Goal: Task Accomplishment & Management: Use online tool/utility

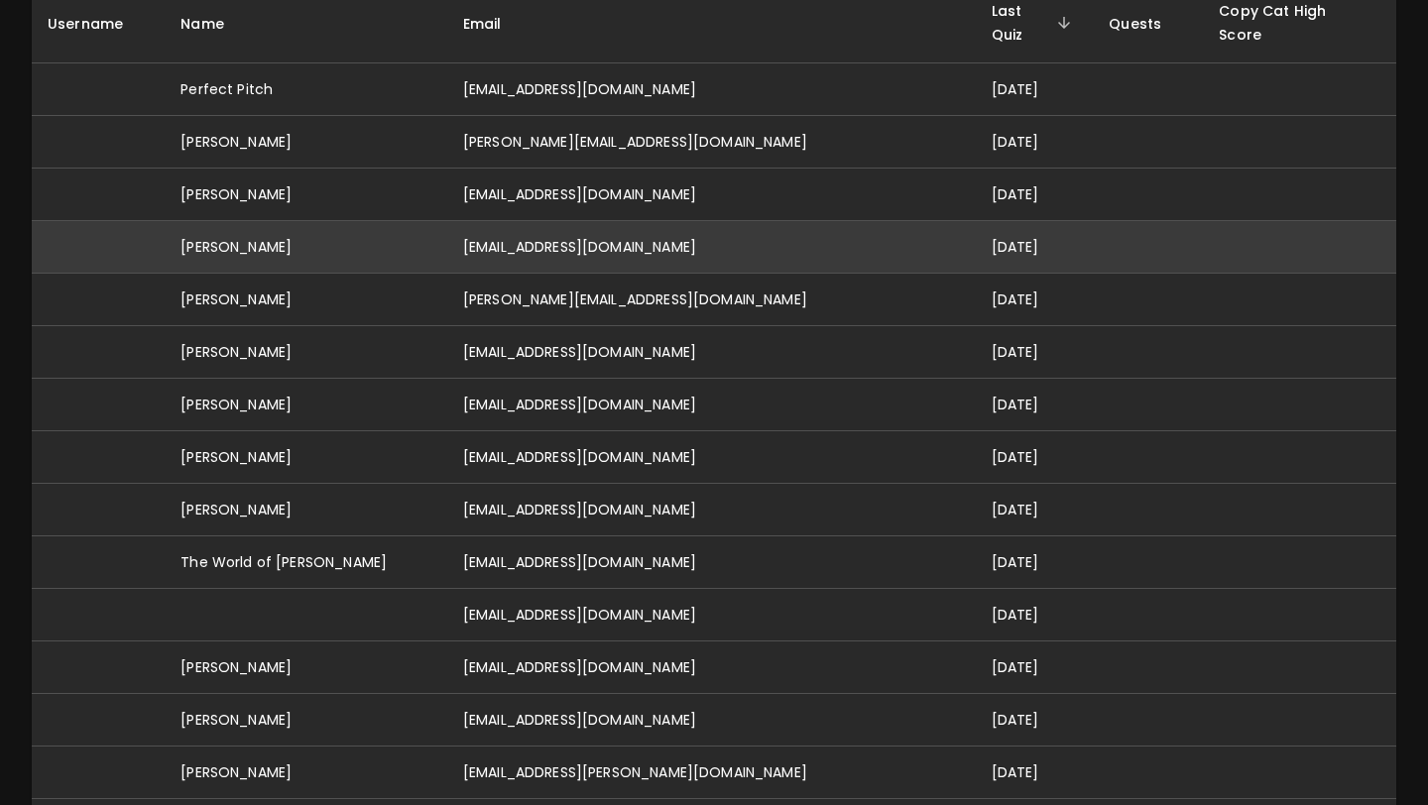
scroll to position [275, 0]
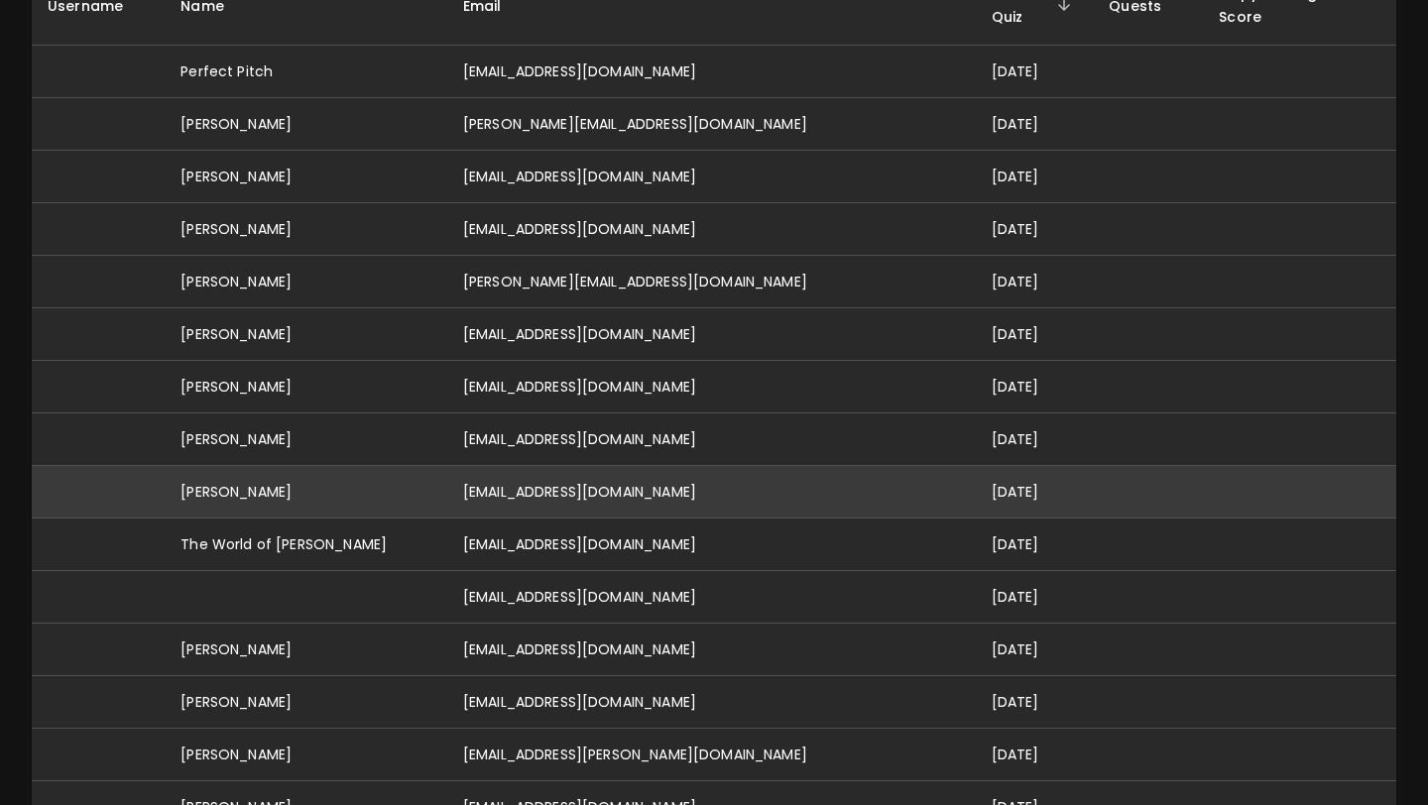
click at [578, 470] on td "[EMAIL_ADDRESS][DOMAIN_NAME]" at bounding box center [711, 492] width 529 height 53
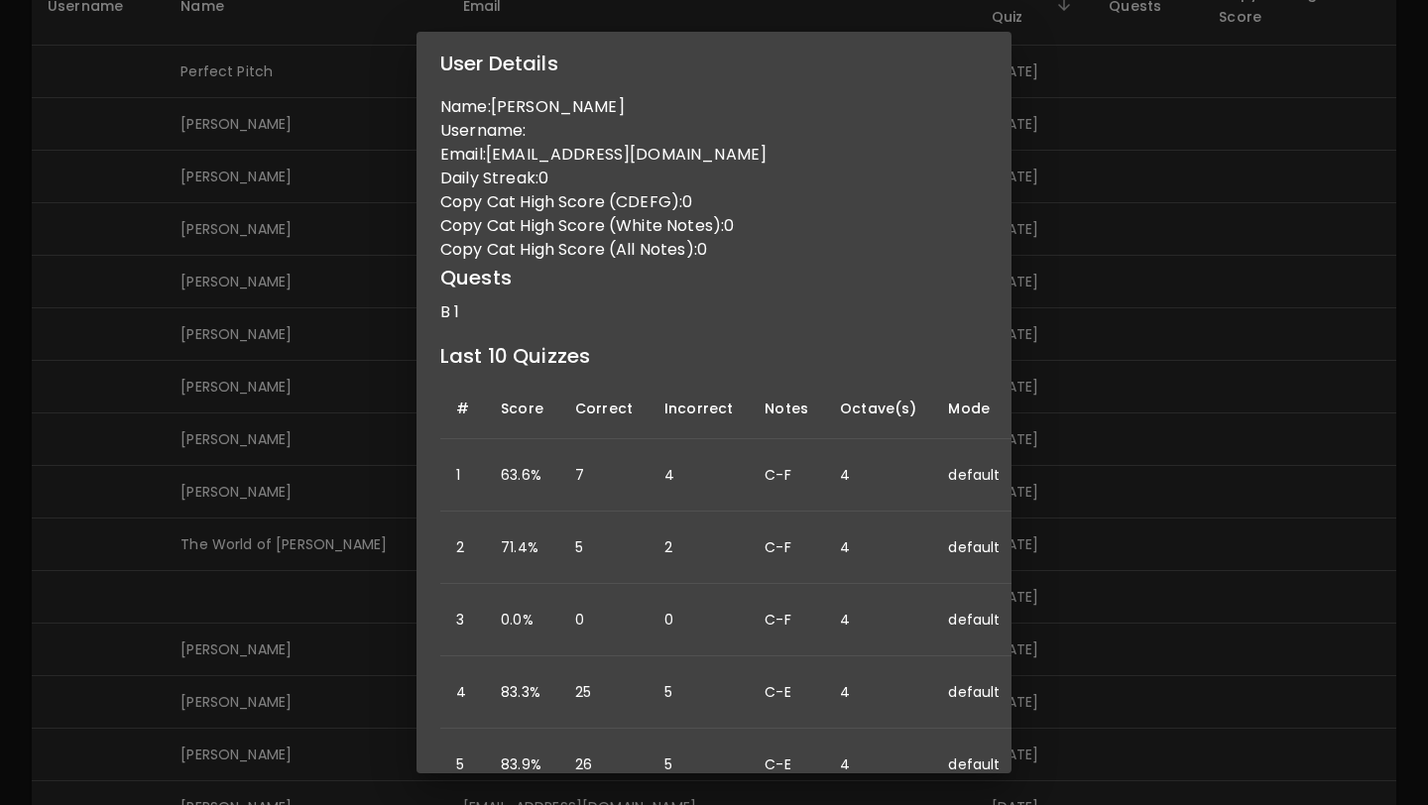
click at [385, 505] on div "User Details Name: [PERSON_NAME] Username: Email: [EMAIL_ADDRESS][DOMAIN_NAME] …" at bounding box center [714, 402] width 1428 height 805
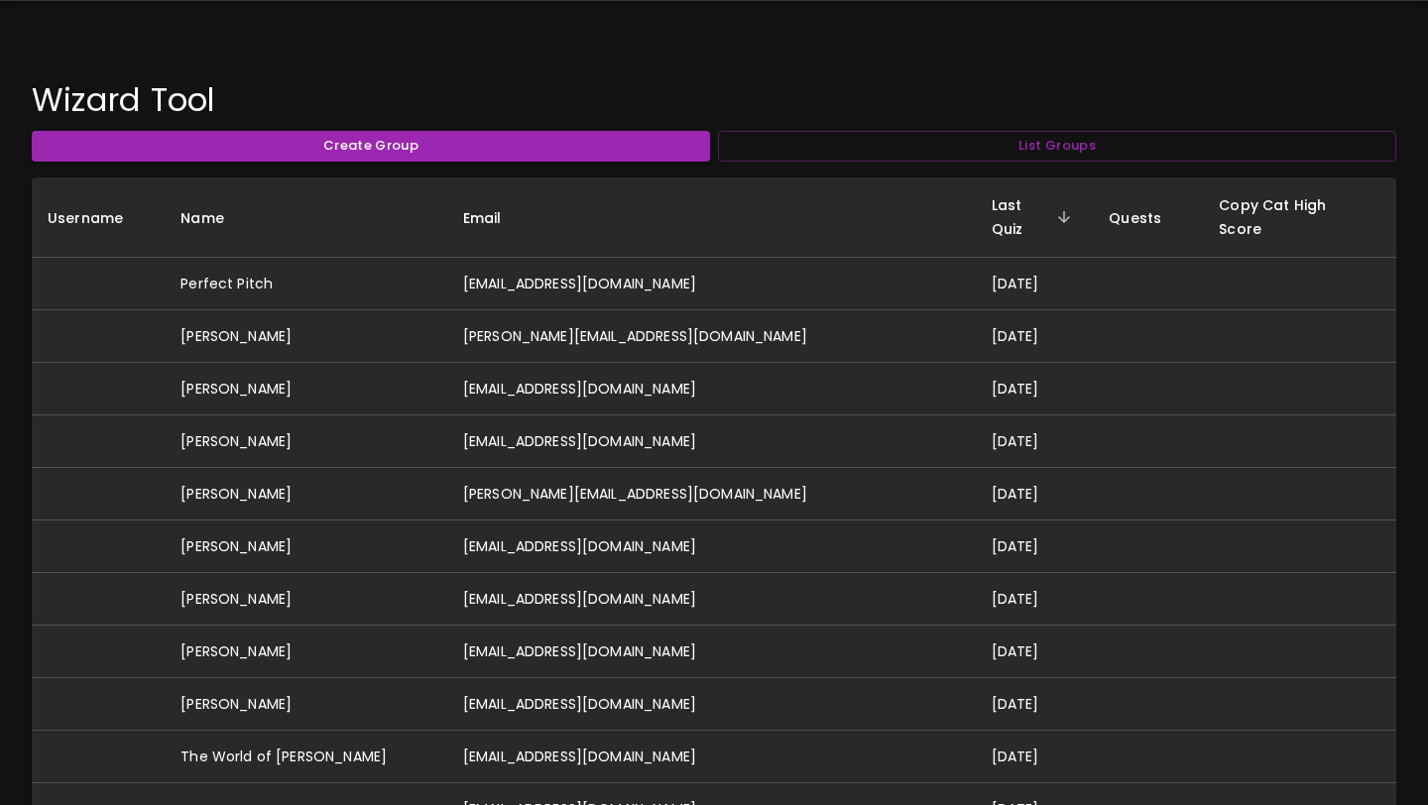
scroll to position [0, 0]
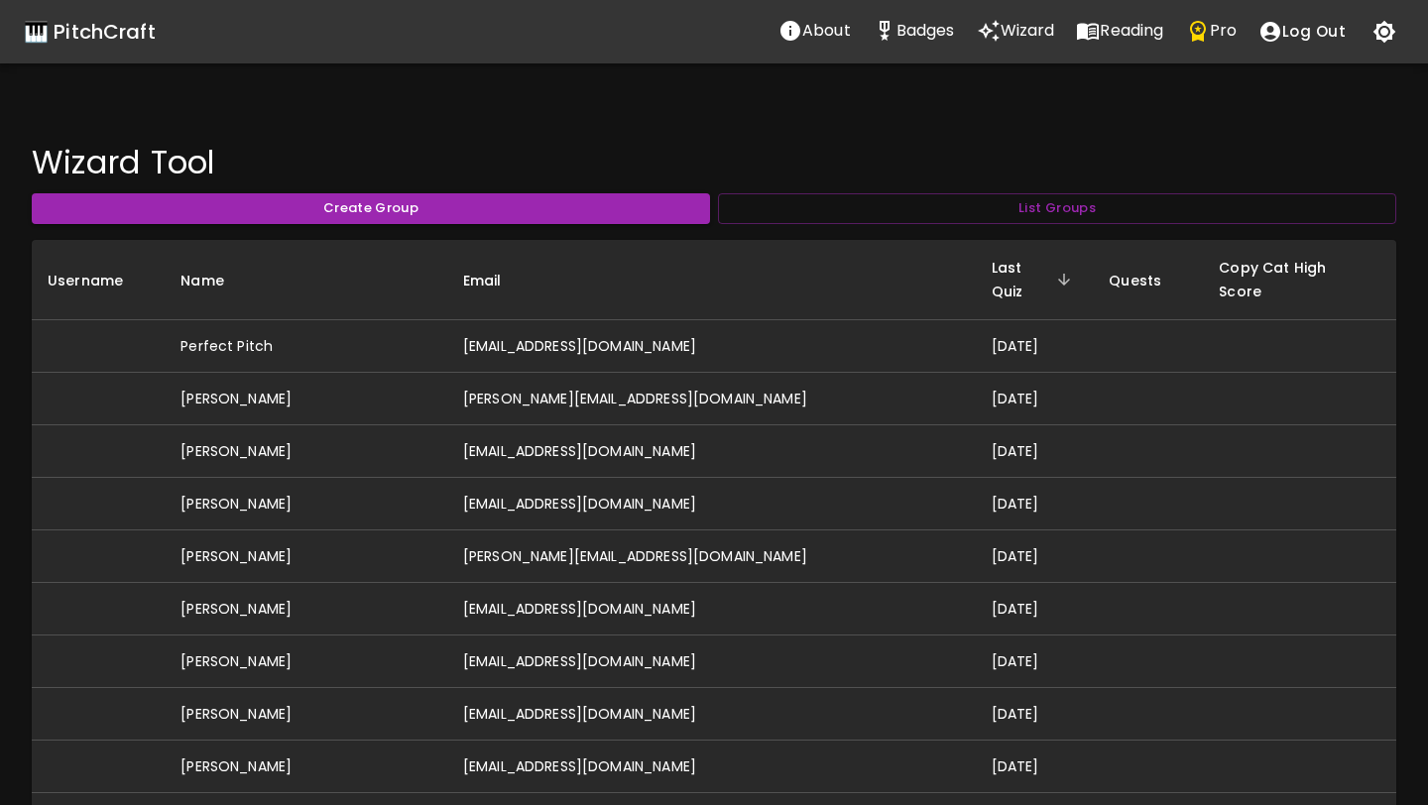
click at [1219, 33] on p "Pro" at bounding box center [1223, 31] width 27 height 24
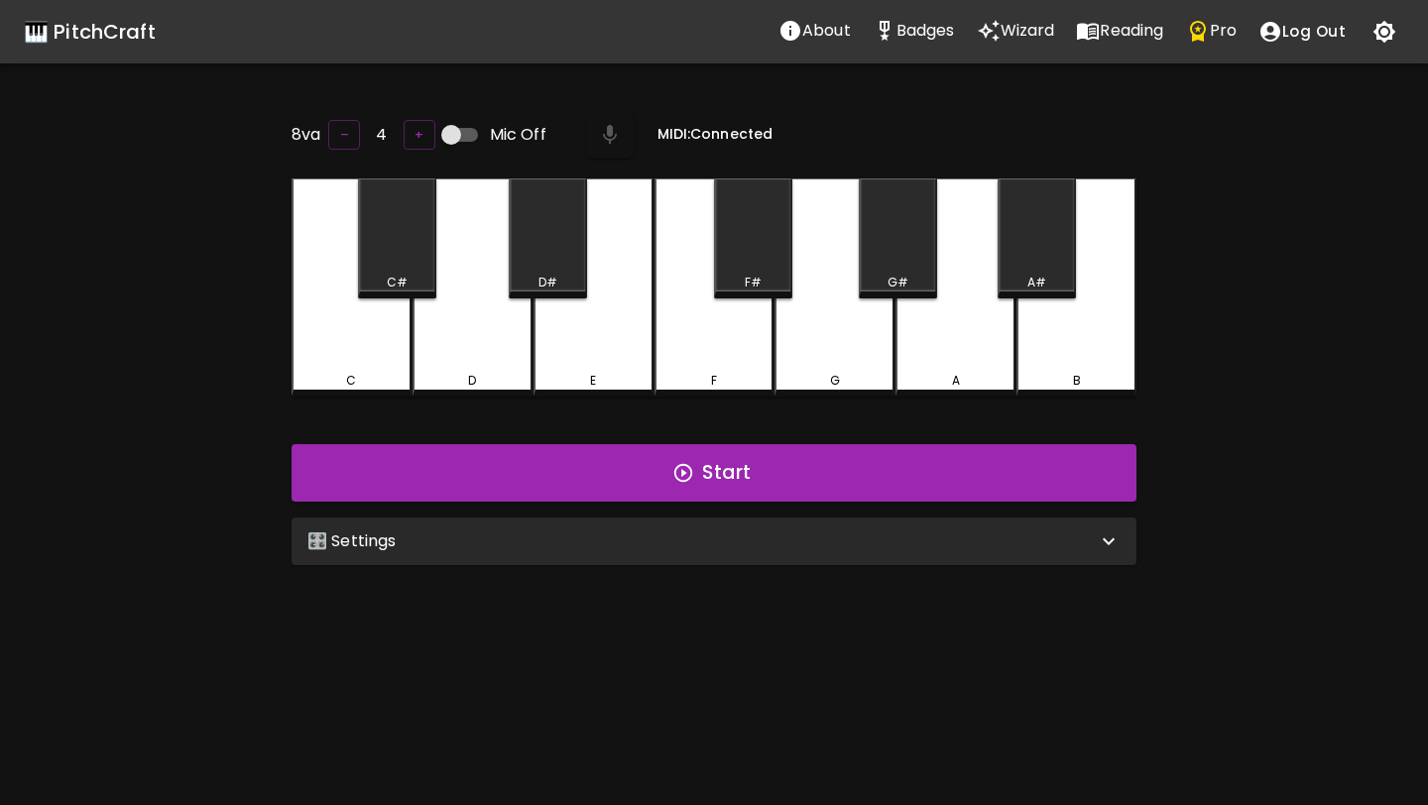
click at [584, 535] on div "🎛️ Settings" at bounding box center [701, 542] width 789 height 24
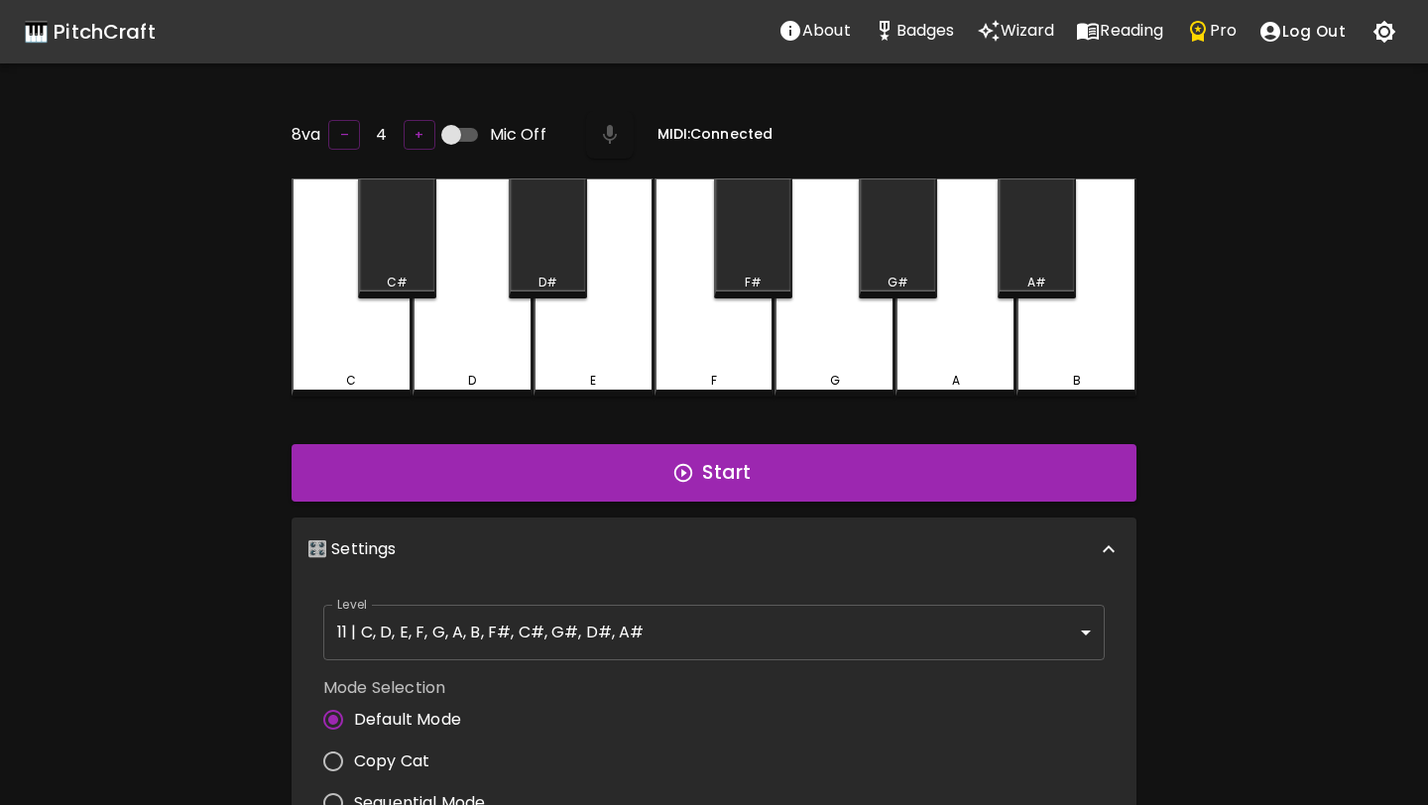
scroll to position [8, 0]
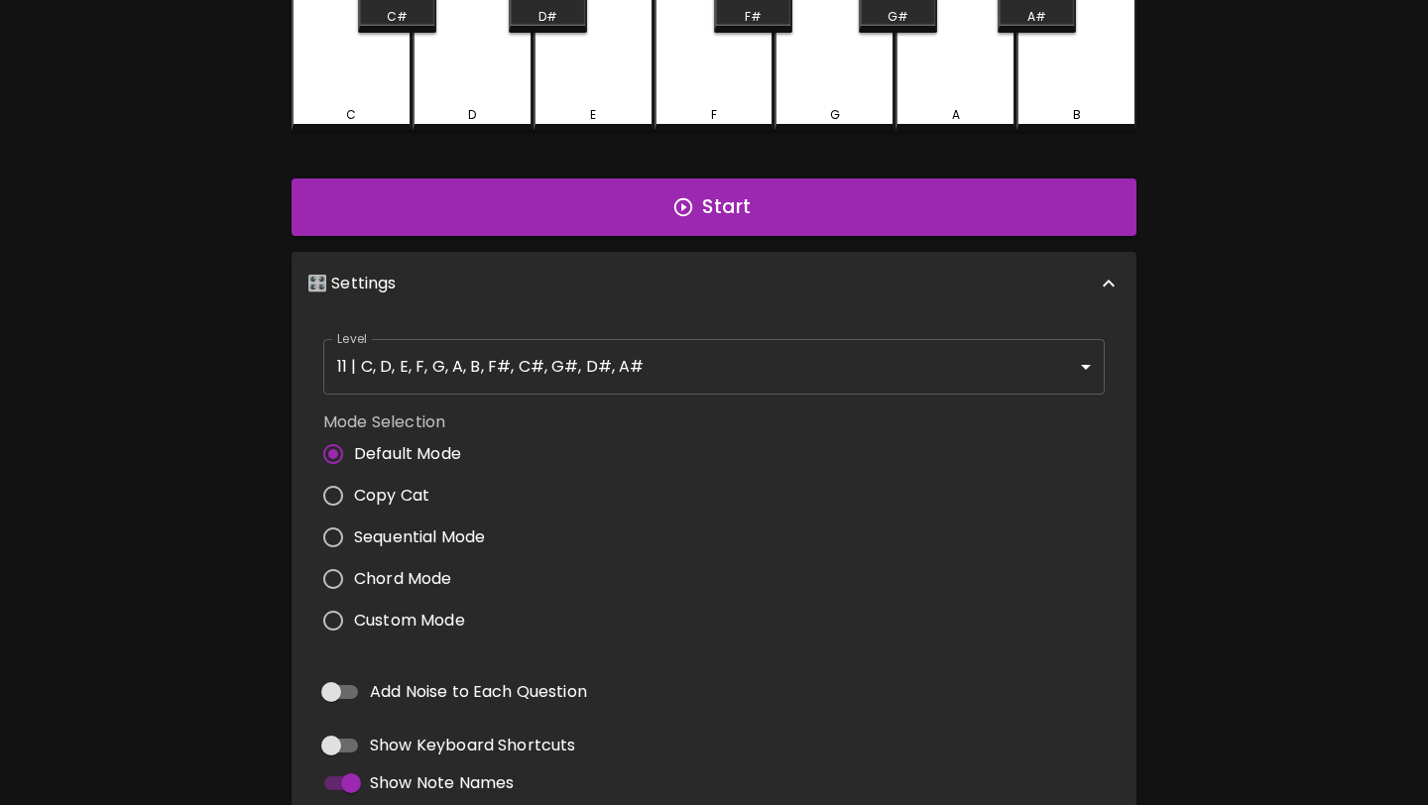
click at [422, 623] on span "Custom Mode" at bounding box center [409, 621] width 111 height 24
click at [354, 623] on input "Custom Mode" at bounding box center [333, 621] width 42 height 42
radio input "true"
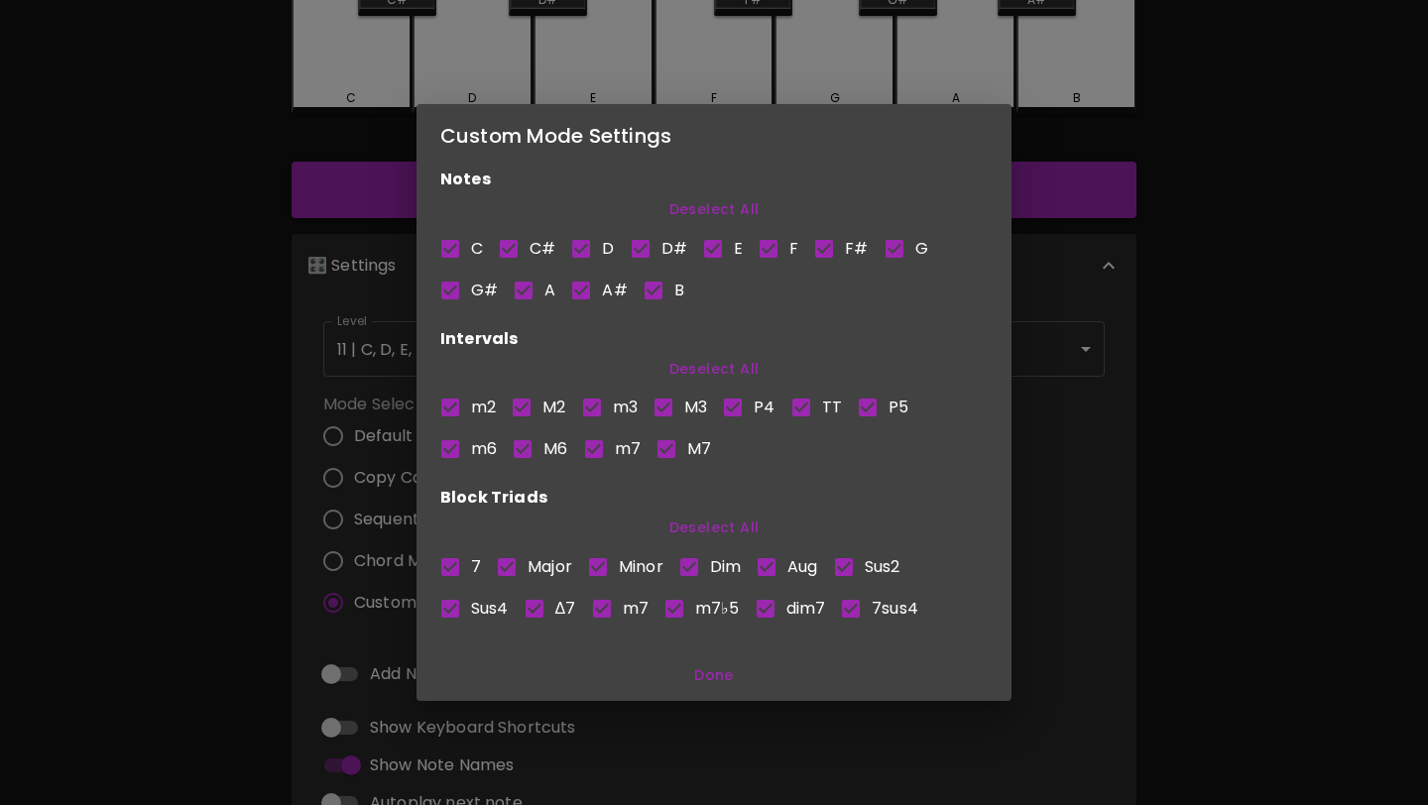
scroll to position [0, 0]
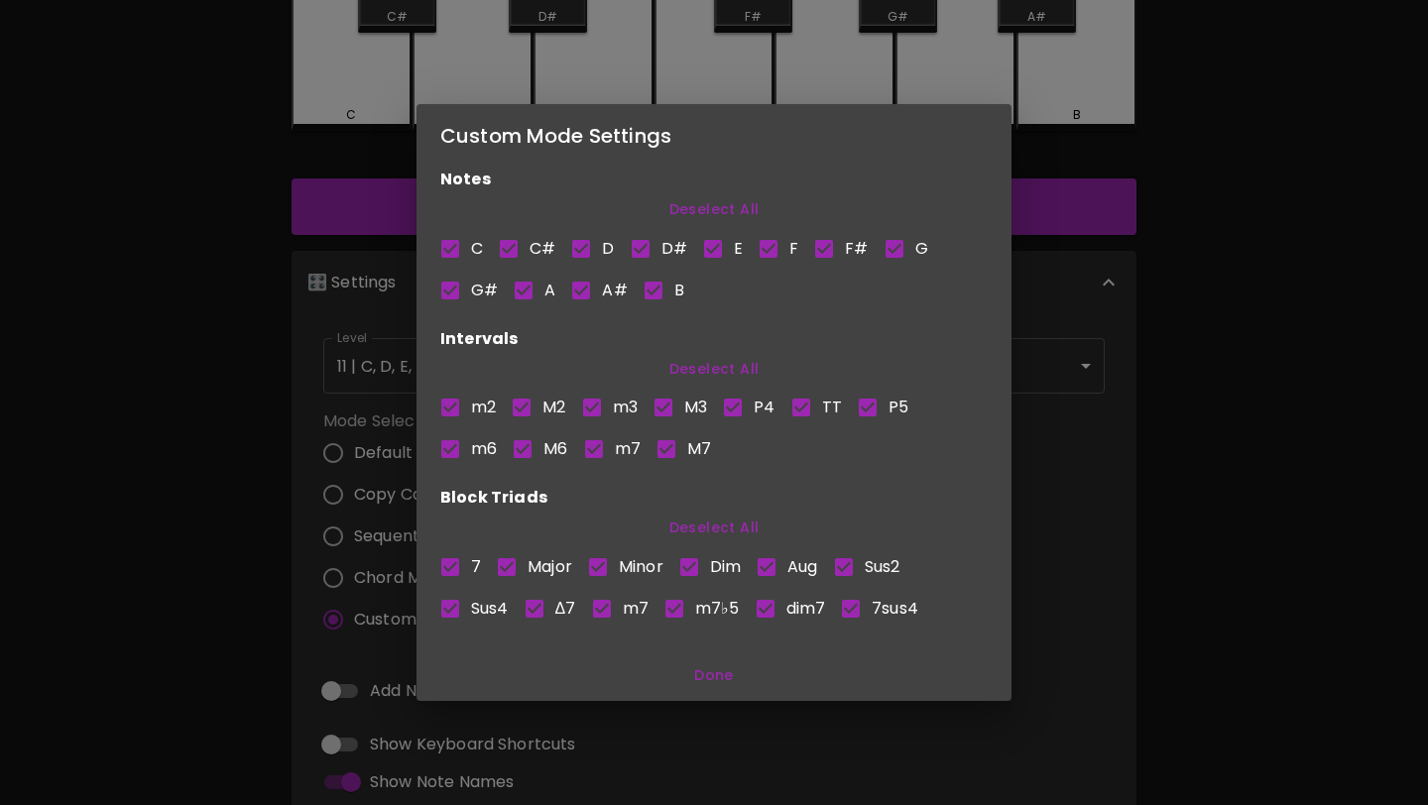
click at [694, 370] on button "Deselect All" at bounding box center [713, 369] width 547 height 37
checkbox input "false"
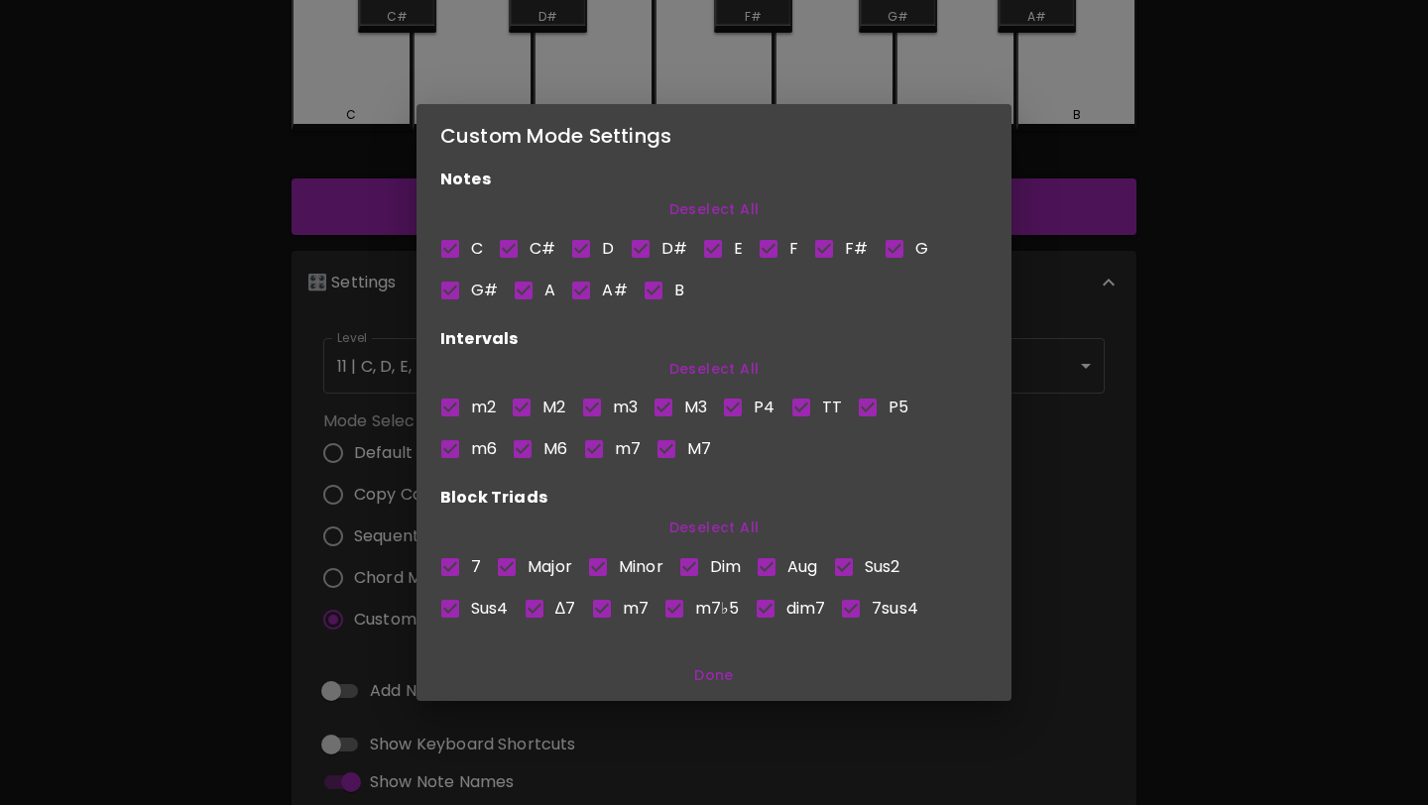
checkbox input "false"
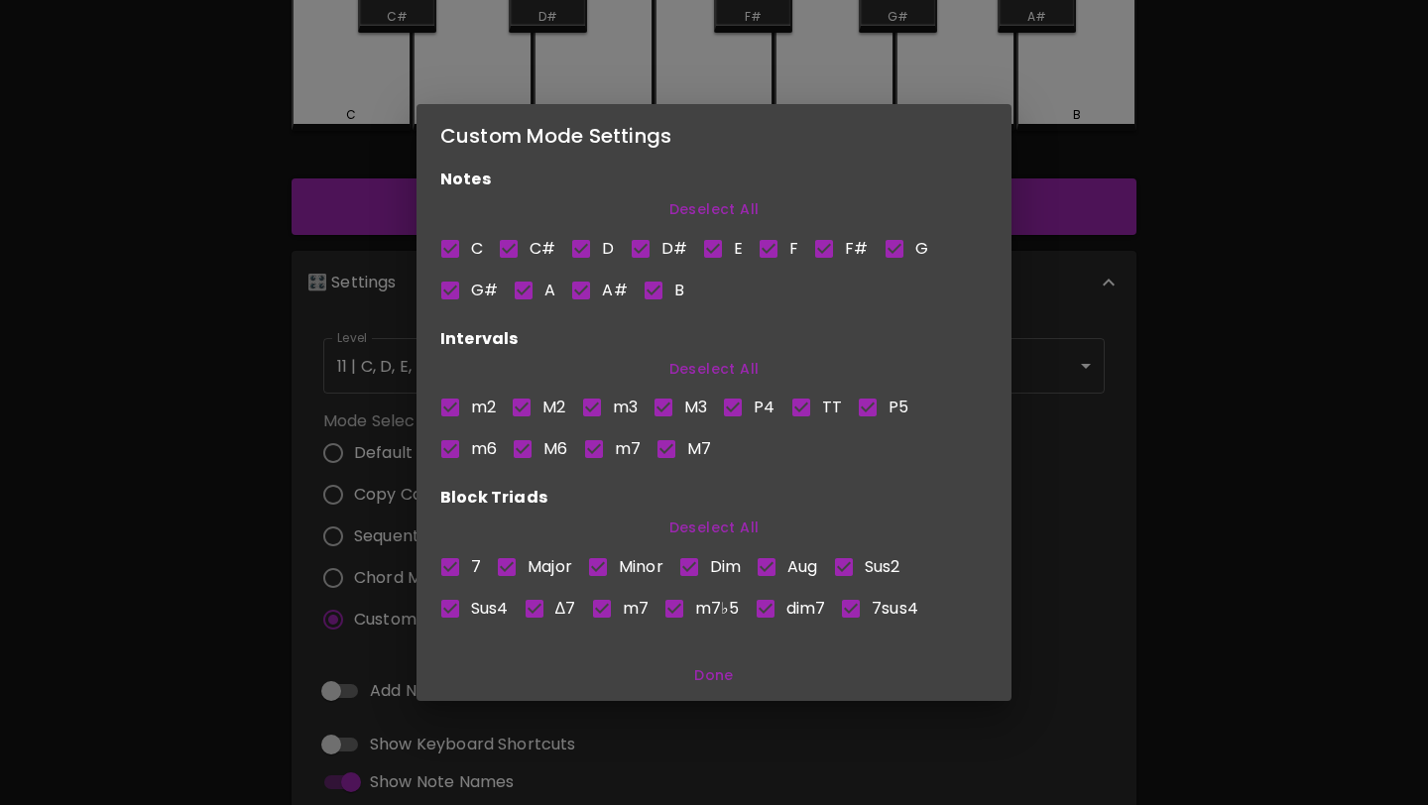
checkbox input "false"
click at [717, 528] on button "Deselect All" at bounding box center [713, 528] width 547 height 37
checkbox input "false"
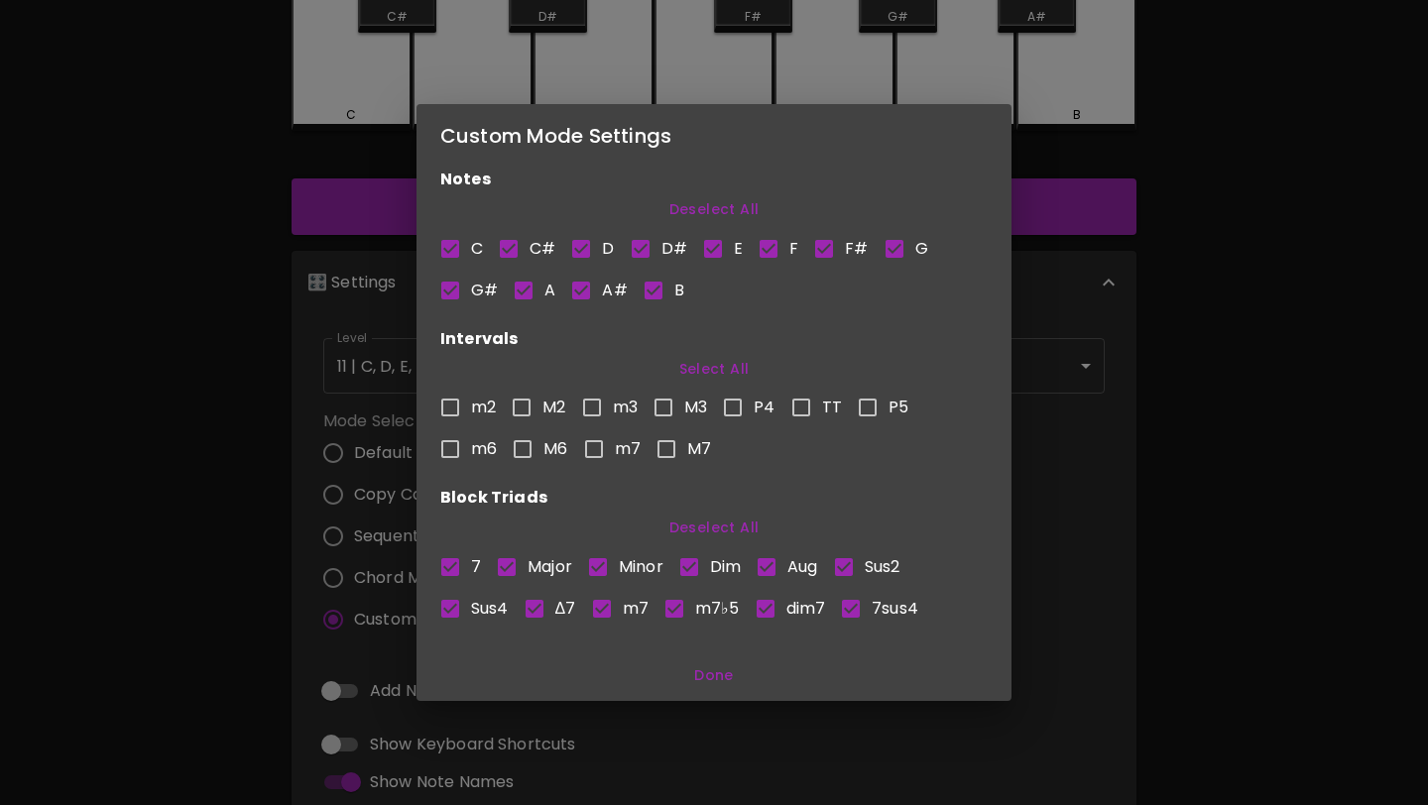
checkbox input "false"
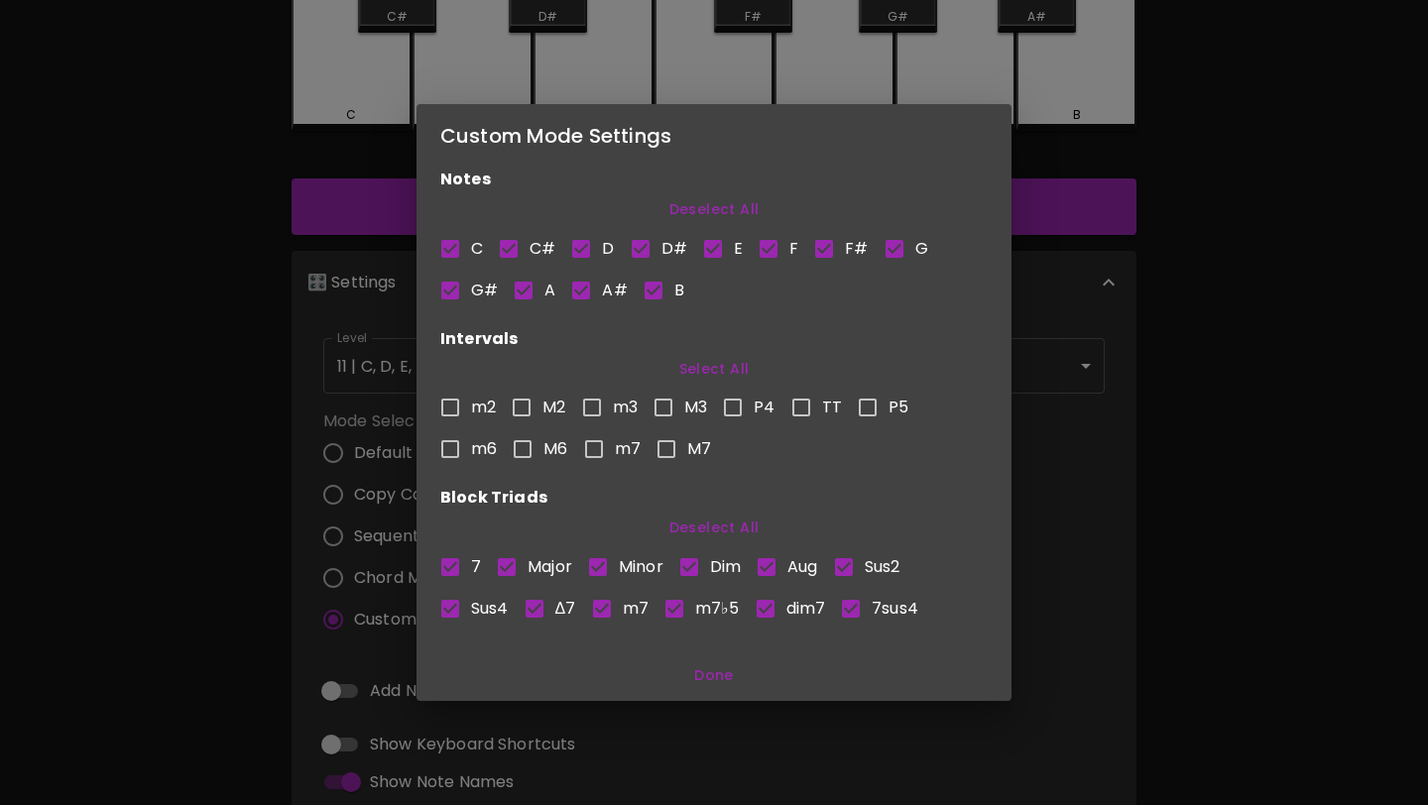
checkbox input "false"
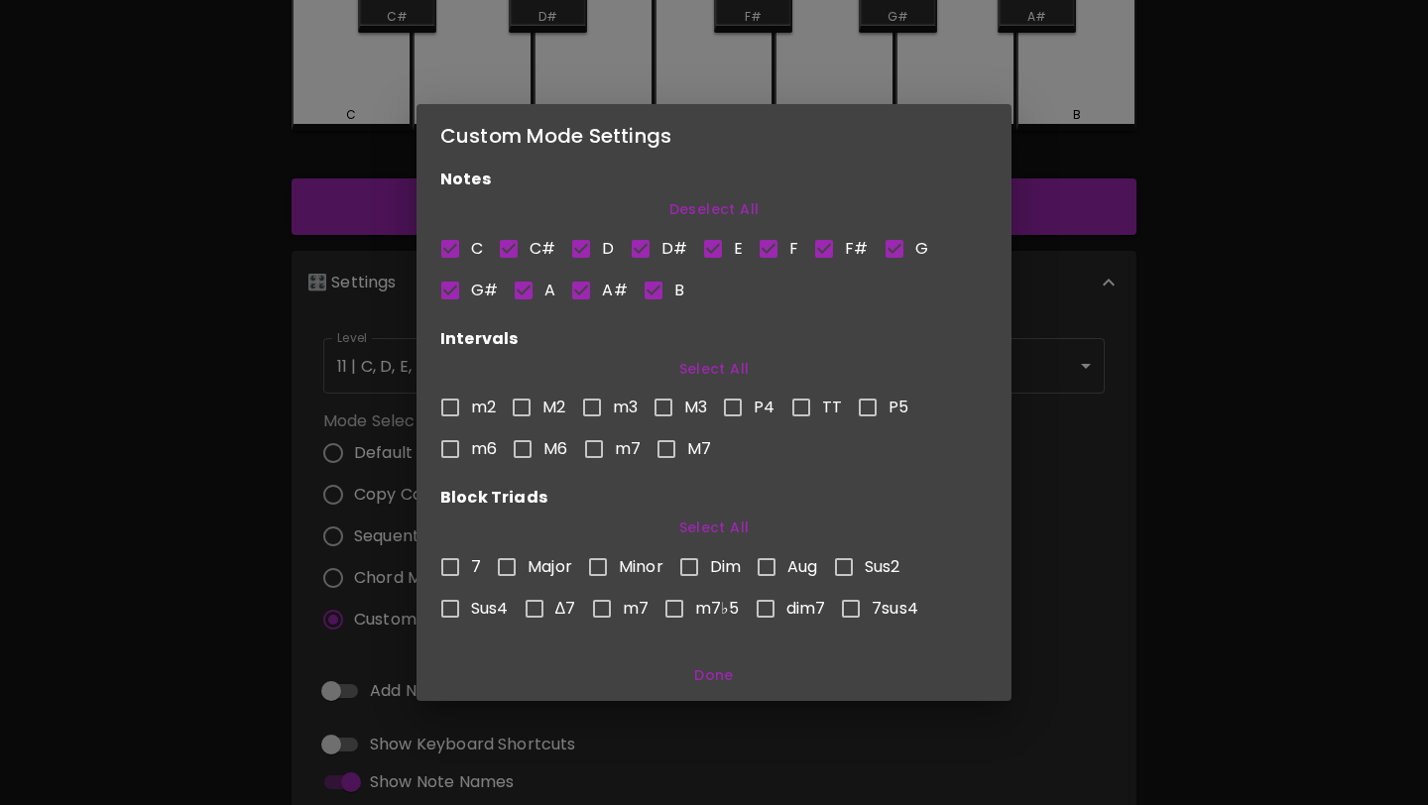
click at [736, 674] on button "Done" at bounding box center [713, 676] width 579 height 37
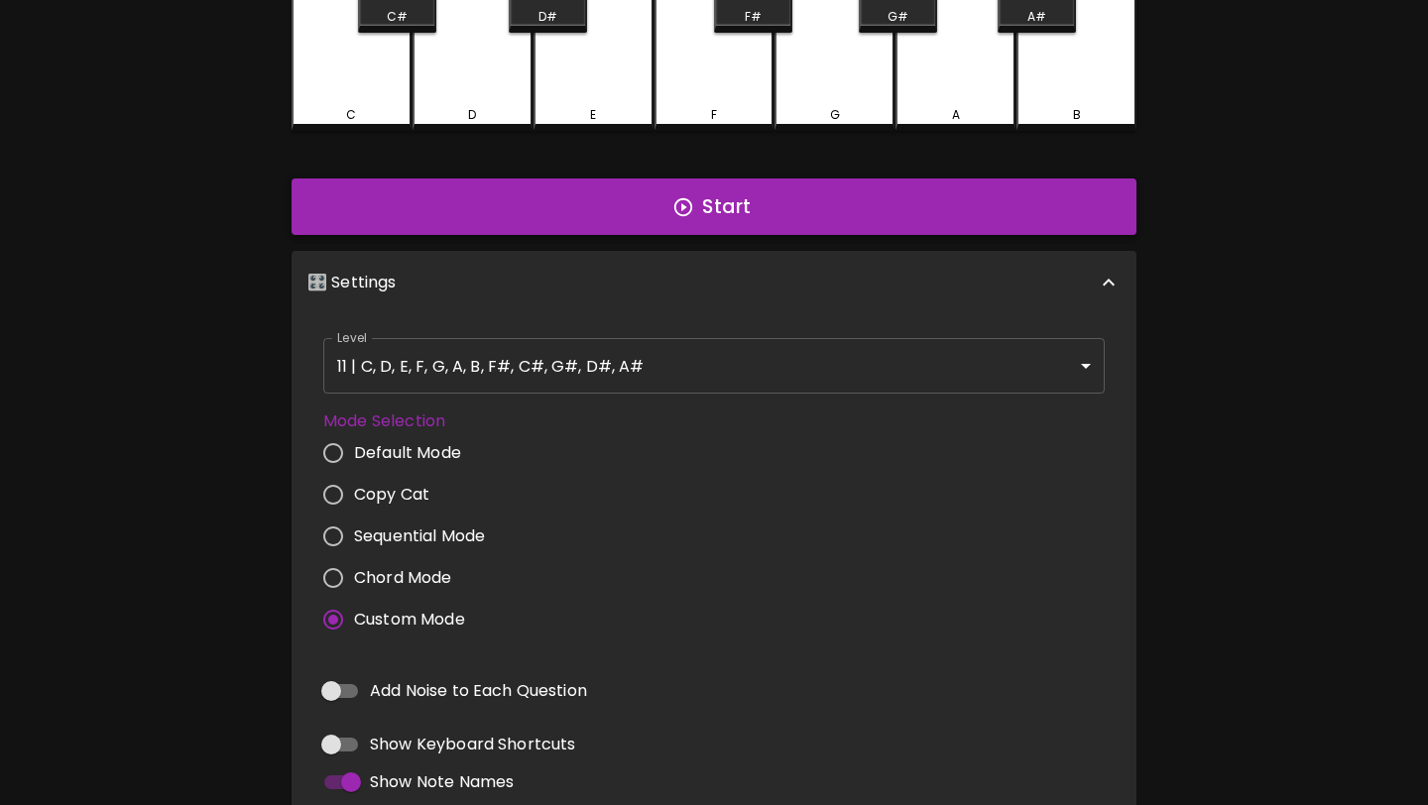
click at [842, 220] on button "Start" at bounding box center [714, 208] width 845 height 58
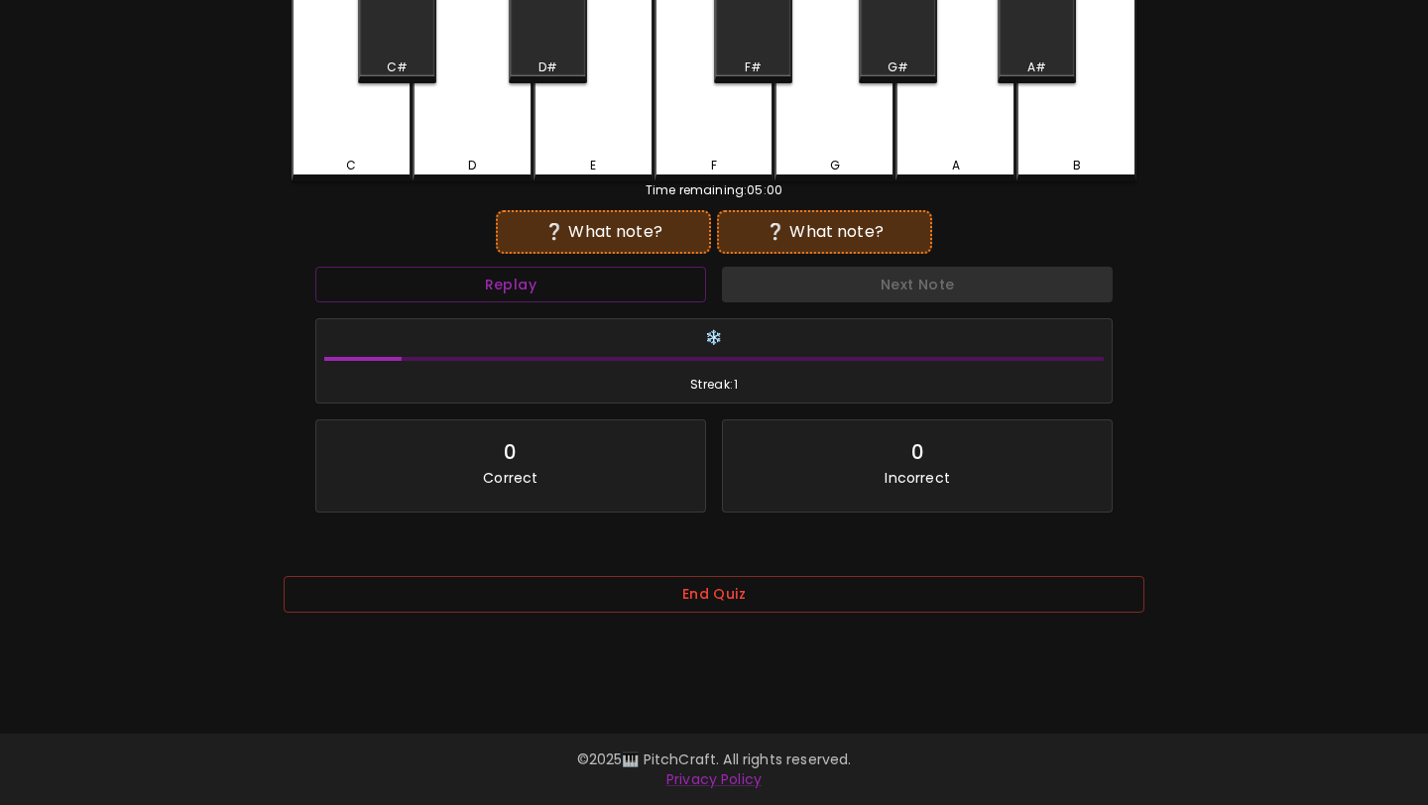
scroll to position [198, 0]
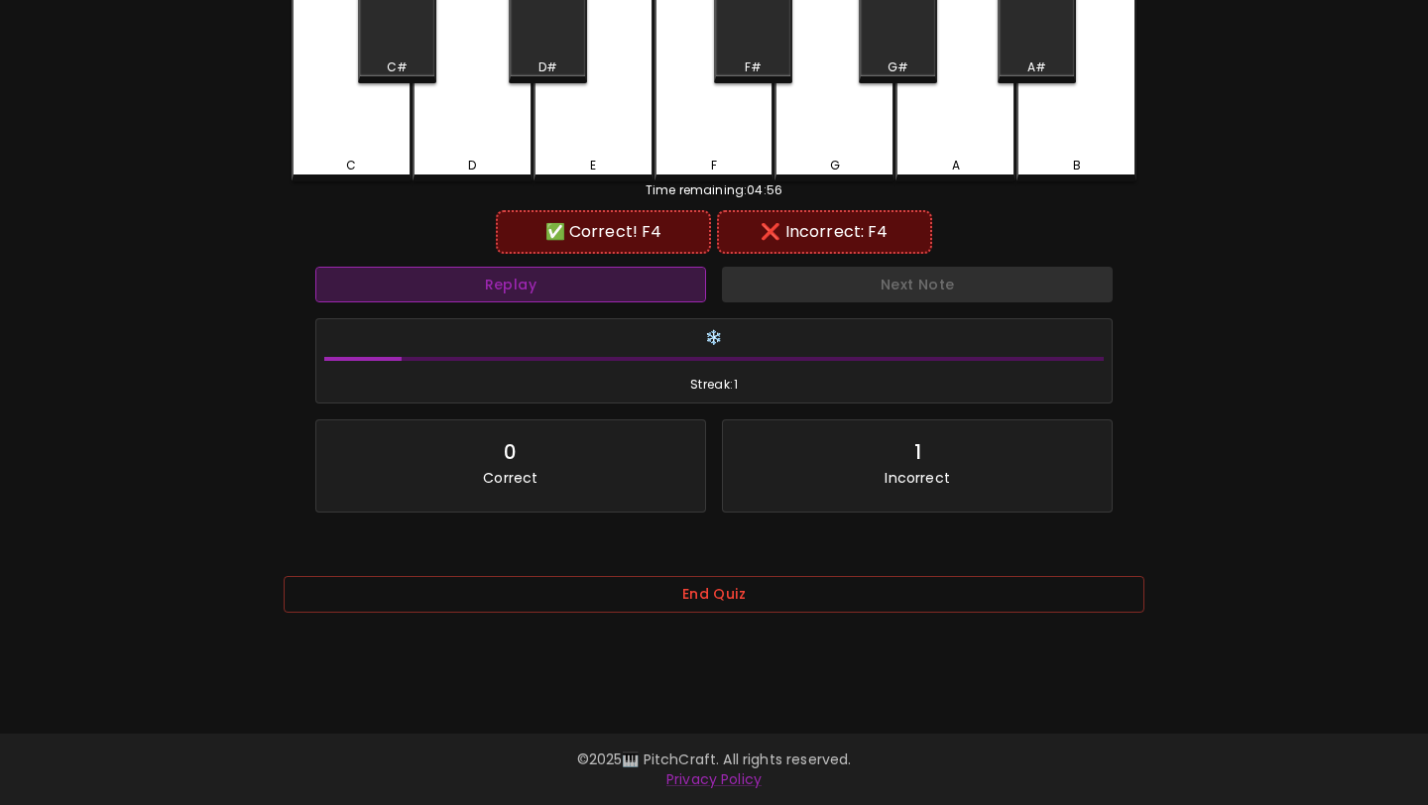
click at [671, 290] on button "Replay" at bounding box center [510, 285] width 391 height 37
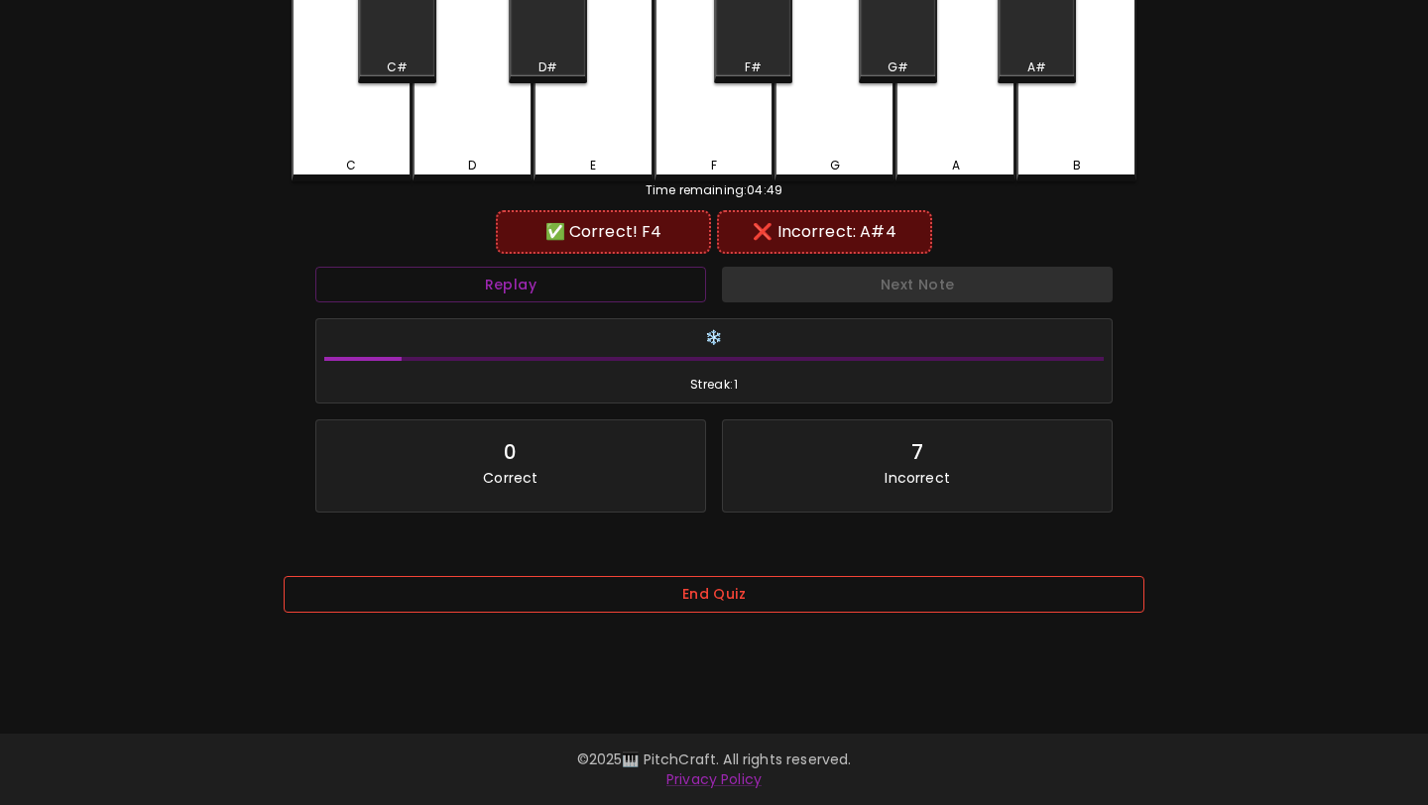
click at [699, 604] on button "End Quiz" at bounding box center [714, 594] width 861 height 37
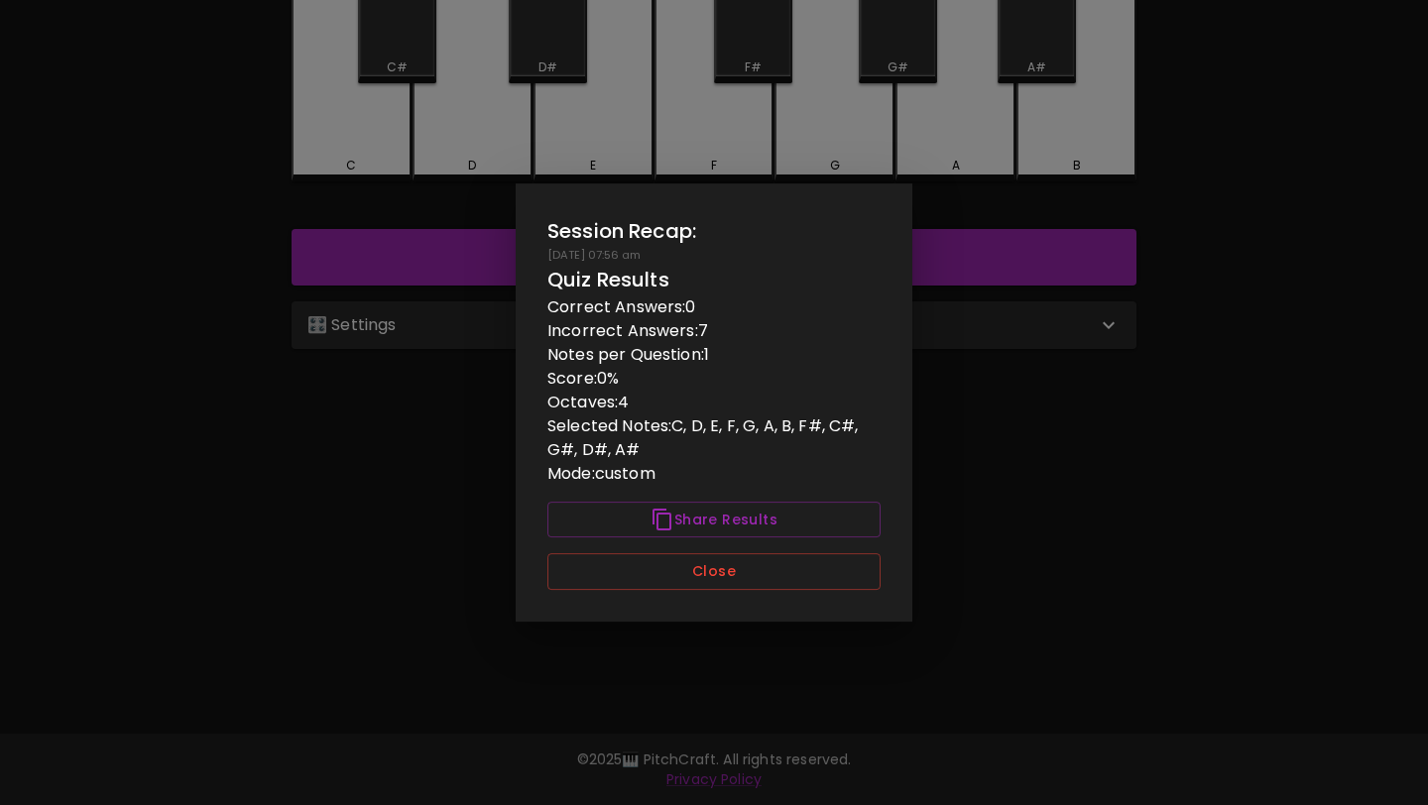
click at [770, 552] on div "Session Recap: 10/02/2025 - 07:56 am Quiz Results Correct Answers: 0 Incorrect …" at bounding box center [714, 402] width 397 height 438
click at [768, 561] on button "Close" at bounding box center [713, 571] width 333 height 37
